Goal: Information Seeking & Learning: Find specific fact

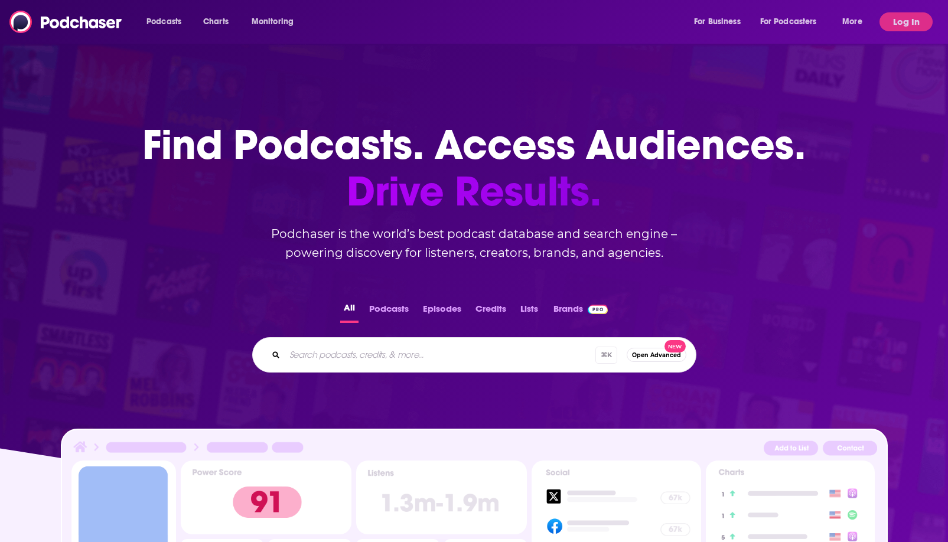
click at [376, 355] on input "Search podcasts, credits, & more..." at bounding box center [440, 355] width 311 height 19
type input "[PERSON_NAME] After Dark"
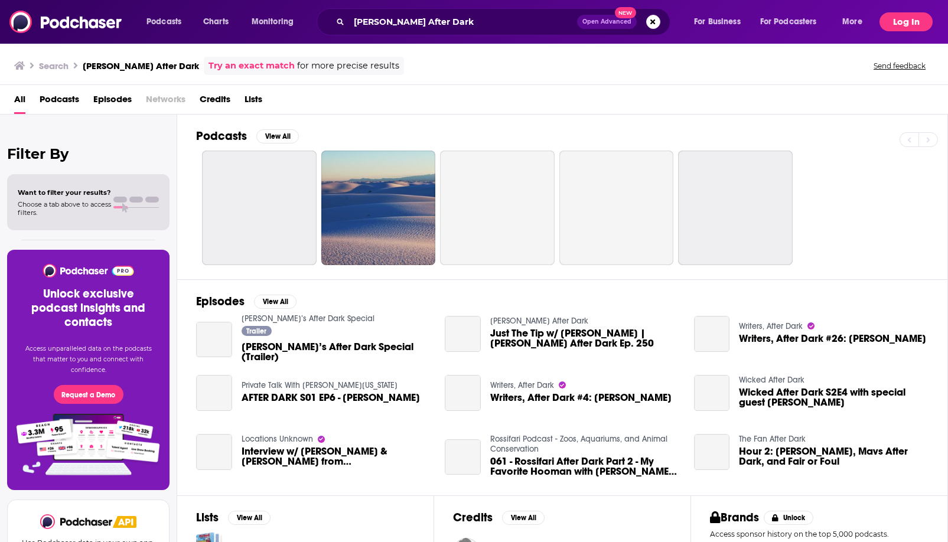
click at [915, 21] on button "Log In" at bounding box center [906, 21] width 53 height 19
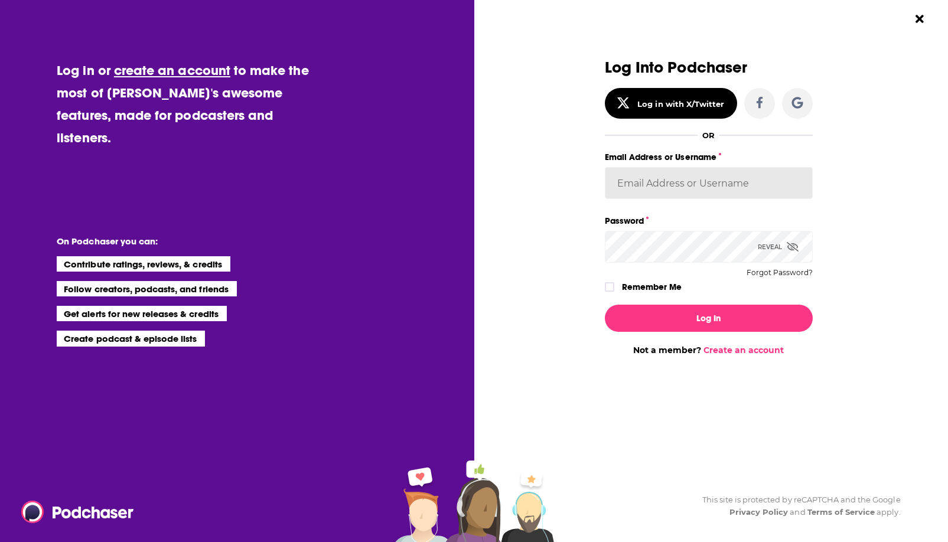
type input "[EMAIL_ADDRESS][DOMAIN_NAME]"
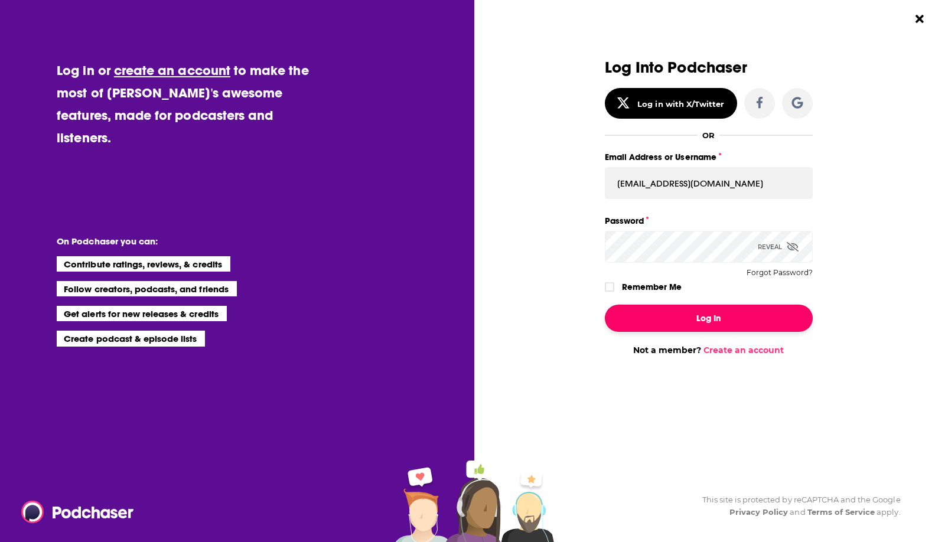
click at [692, 316] on button "Log In" at bounding box center [709, 318] width 208 height 27
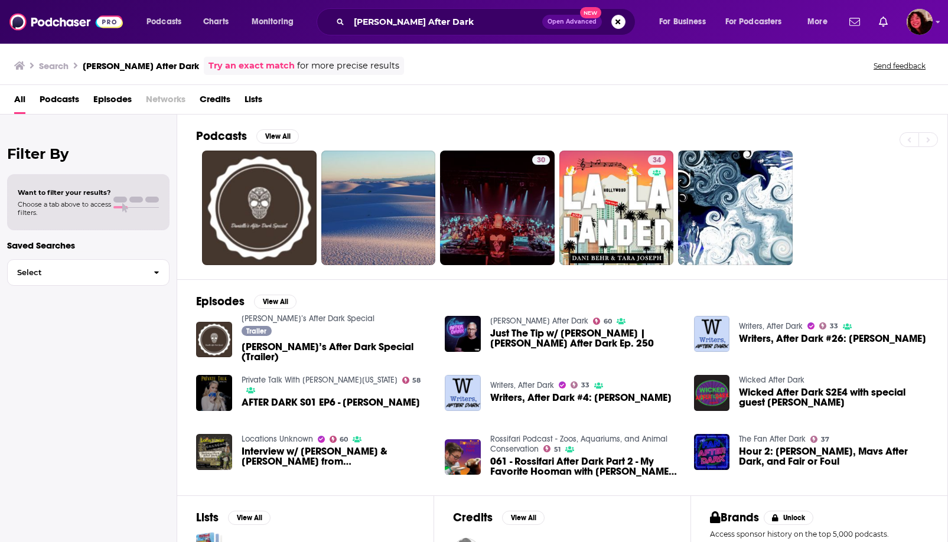
click at [209, 67] on link "Try an exact match" at bounding box center [252, 66] width 86 height 14
